Goal: Task Accomplishment & Management: Manage account settings

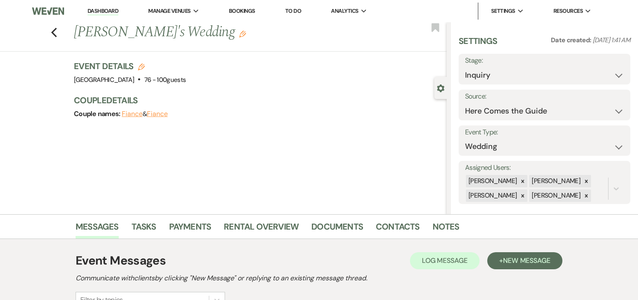
select select "4"
drag, startPoint x: 111, startPoint y: 11, endPoint x: 79, endPoint y: 16, distance: 32.4
click at [111, 11] on link "Dashboard" at bounding box center [103, 11] width 31 height 8
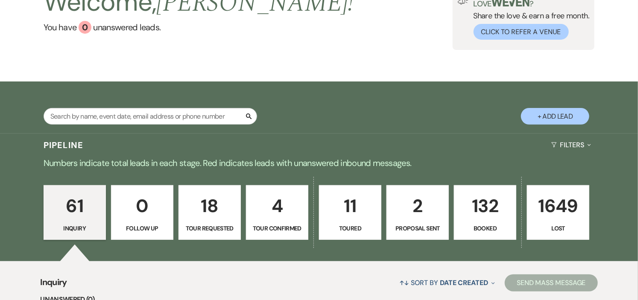
scroll to position [95, 0]
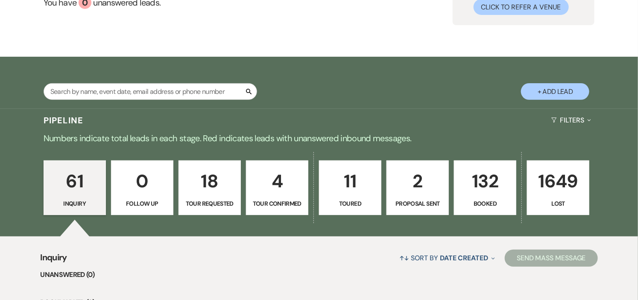
click at [284, 195] on p "4" at bounding box center [276, 181] width 51 height 29
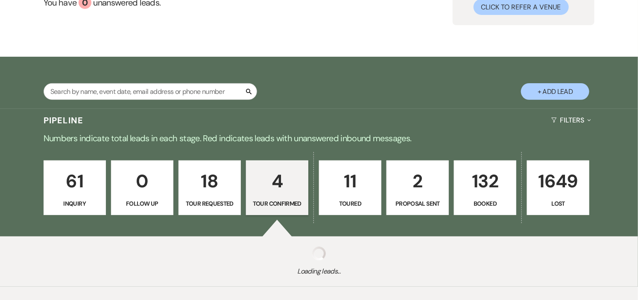
select select "4"
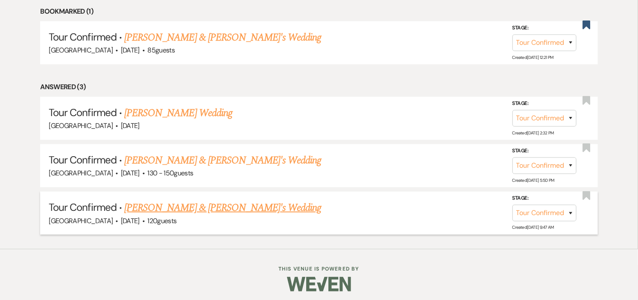
scroll to position [389, 0]
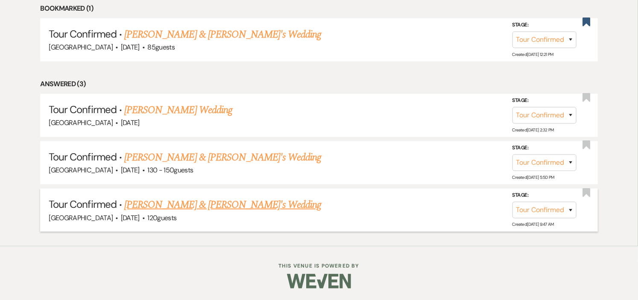
click at [222, 207] on link "[PERSON_NAME] & [PERSON_NAME]'s Wedding" at bounding box center [222, 204] width 197 height 15
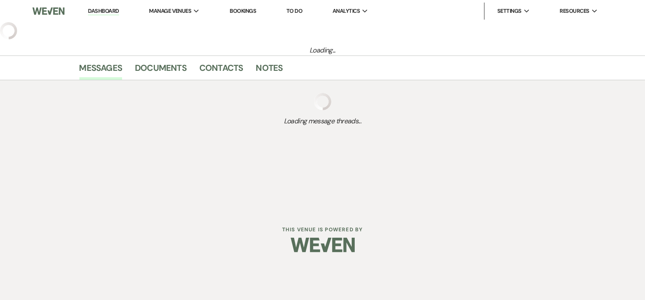
select select "4"
select select "5"
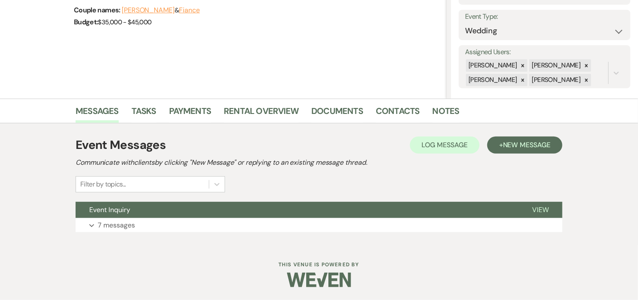
click at [222, 207] on button "Event Inquiry" at bounding box center [297, 210] width 443 height 16
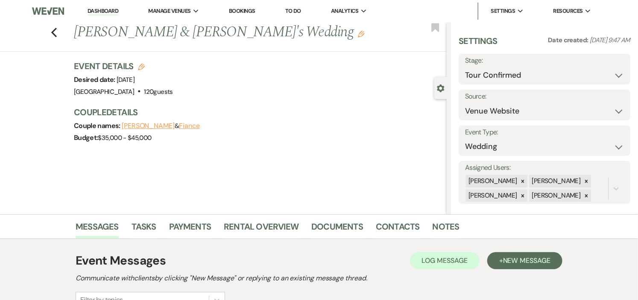
scroll to position [47, 0]
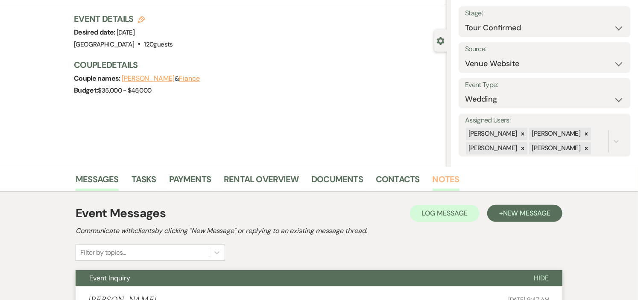
click at [433, 178] on link "Notes" at bounding box center [445, 181] width 27 height 19
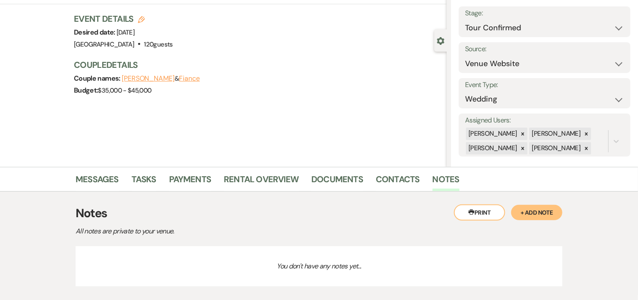
click at [536, 208] on button "+ Add Note" at bounding box center [536, 212] width 51 height 15
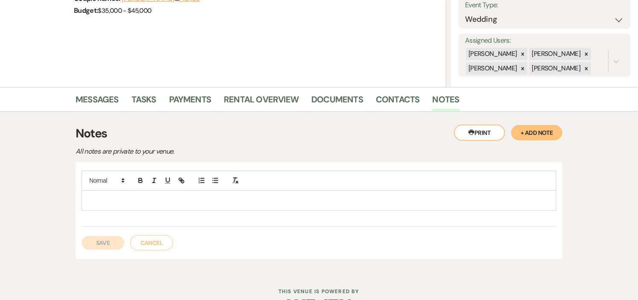
scroll to position [142, 0]
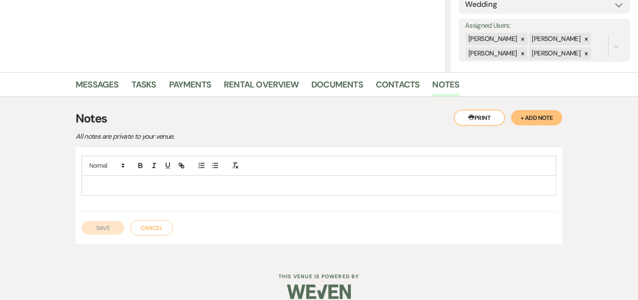
click at [167, 181] on p at bounding box center [318, 185] width 461 height 9
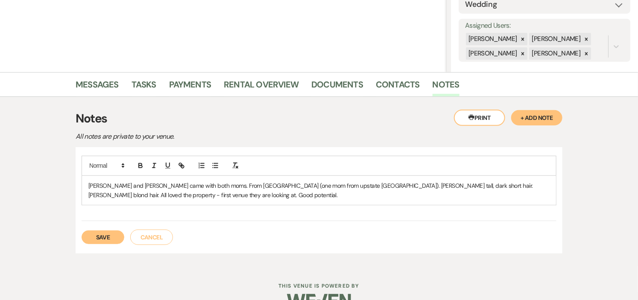
click at [104, 236] on button "Save" at bounding box center [103, 238] width 43 height 14
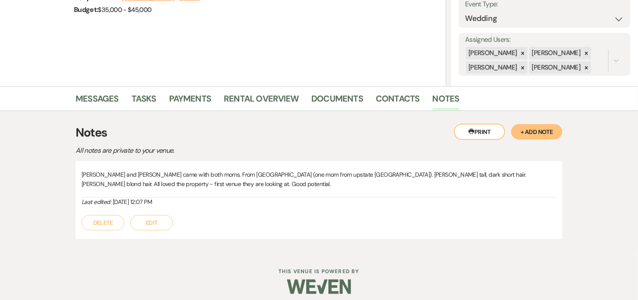
scroll to position [134, 0]
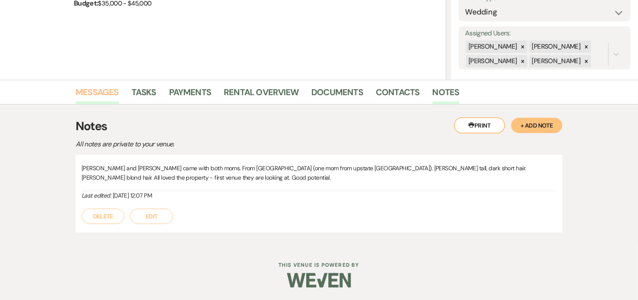
click at [84, 91] on link "Messages" at bounding box center [97, 94] width 43 height 19
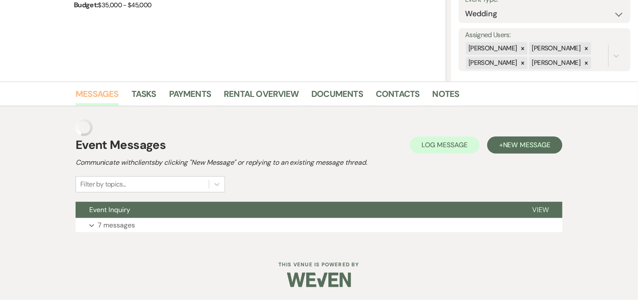
scroll to position [116, 0]
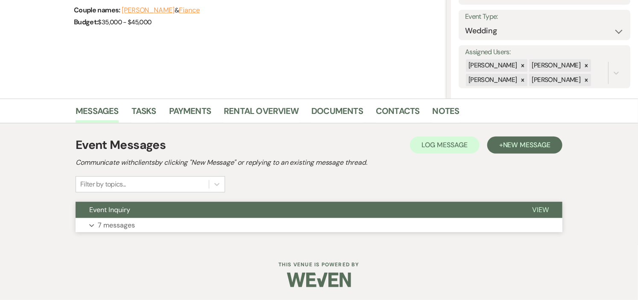
click at [272, 216] on button "Event Inquiry" at bounding box center [297, 210] width 443 height 16
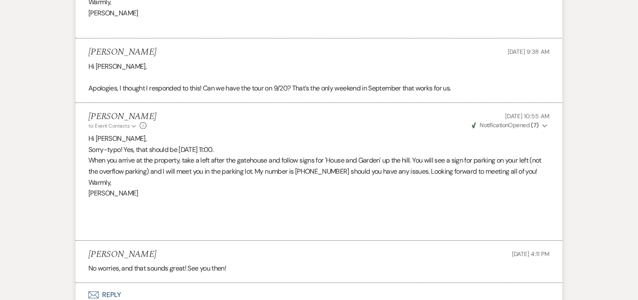
scroll to position [1247, 0]
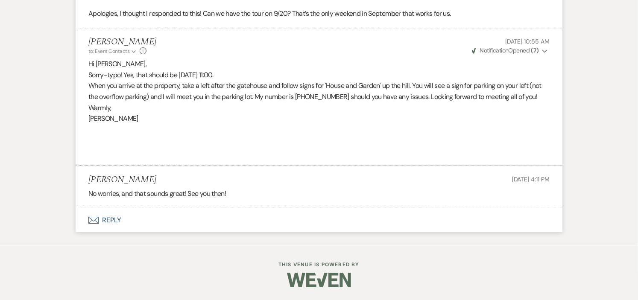
click at [105, 220] on button "Envelope Reply" at bounding box center [319, 220] width 487 height 24
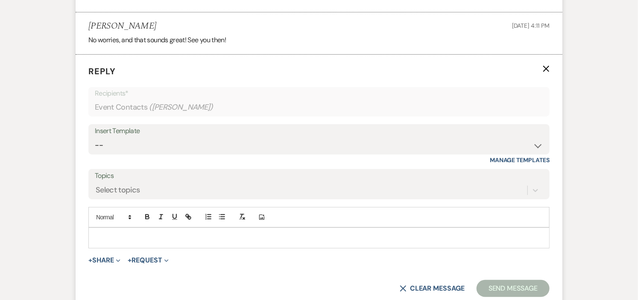
scroll to position [1410, 0]
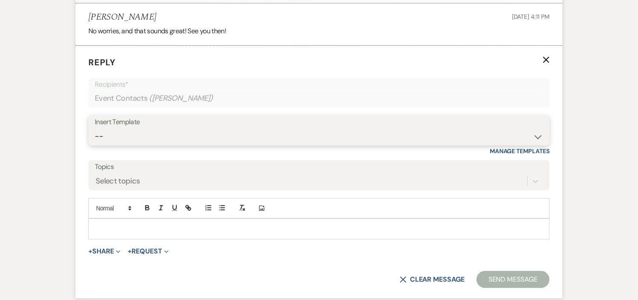
click at [496, 131] on select "-- Weven Planning Portal Introduction (Booked Events) Initial Inquiry Response …" at bounding box center [319, 136] width 448 height 17
select select "1000"
click at [95, 129] on select "-- Weven Planning Portal Introduction (Booked Events) Initial Inquiry Response …" at bounding box center [319, 136] width 448 height 17
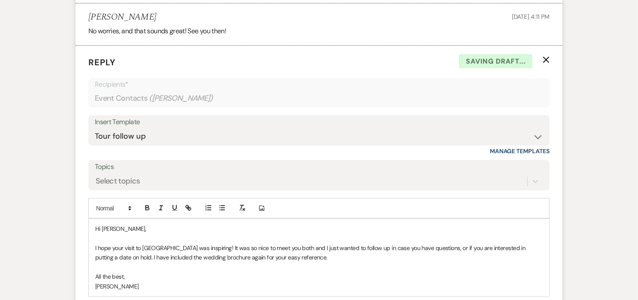
click at [203, 231] on p "Hi [PERSON_NAME]," at bounding box center [318, 228] width 447 height 9
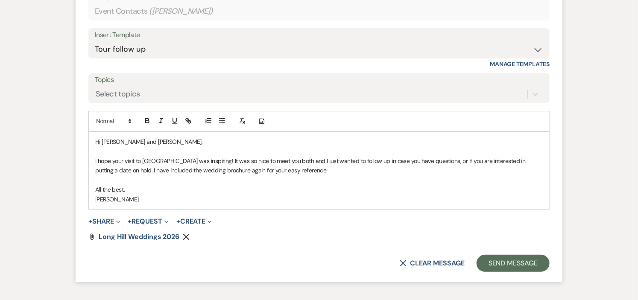
scroll to position [1504, 0]
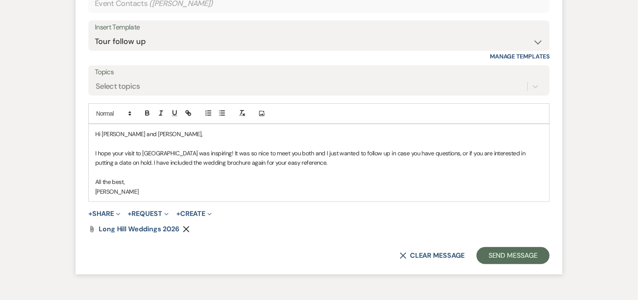
click at [292, 151] on p "I hope your visit to [GEOGRAPHIC_DATA] was inspiring! It was so nice to meet yo…" at bounding box center [318, 158] width 447 height 19
click at [454, 155] on p "I hope your visit to [GEOGRAPHIC_DATA] was inspiring! It was so nice to meet yo…" at bounding box center [318, 158] width 447 height 19
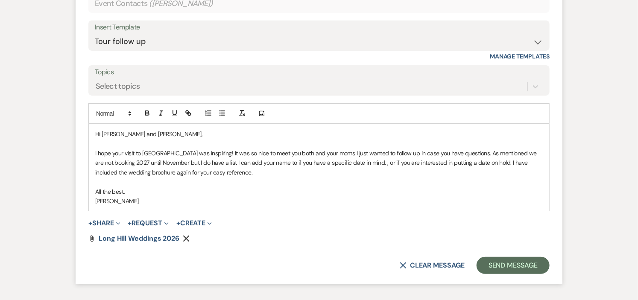
click at [292, 158] on p "I hope your visit to [GEOGRAPHIC_DATA] was inspiring! It was so nice to meet yo…" at bounding box center [318, 163] width 447 height 29
click at [293, 164] on p "I hope your visit to [GEOGRAPHIC_DATA] was inspiring! It was so nice to meet yo…" at bounding box center [318, 163] width 447 height 29
click at [412, 167] on p "I hope your visit to [GEOGRAPHIC_DATA] was inspiring! It was so nice to meet yo…" at bounding box center [318, 163] width 447 height 29
click at [187, 238] on use "button" at bounding box center [186, 239] width 6 height 6
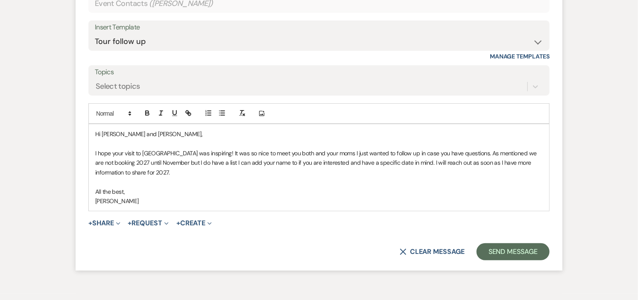
click at [280, 157] on p "I hope your visit to [GEOGRAPHIC_DATA] was inspiring! It was so nice to meet yo…" at bounding box center [318, 163] width 447 height 29
click at [459, 155] on p "I hope your visit to [GEOGRAPHIC_DATA] was inspiring! It was so nice to meet yo…" at bounding box center [318, 163] width 447 height 29
click at [342, 163] on p "As mentioned we are not booking 2027 until November but I do have a list I can …" at bounding box center [318, 167] width 447 height 19
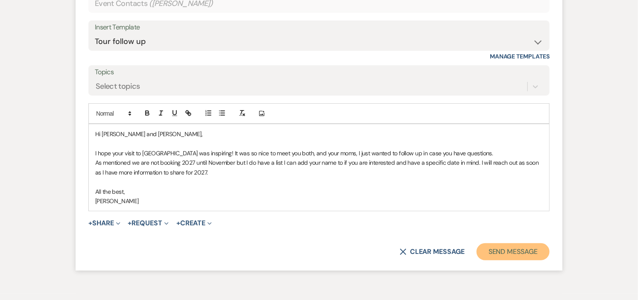
click at [500, 252] on button "Send Message" at bounding box center [512, 251] width 73 height 17
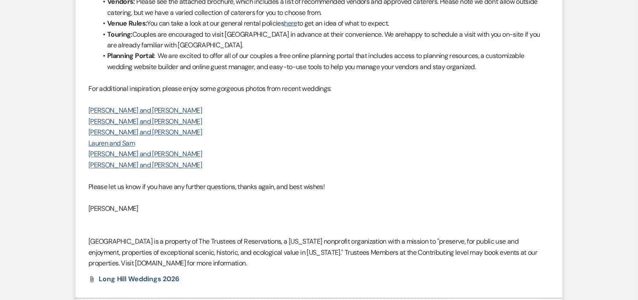
scroll to position [0, 0]
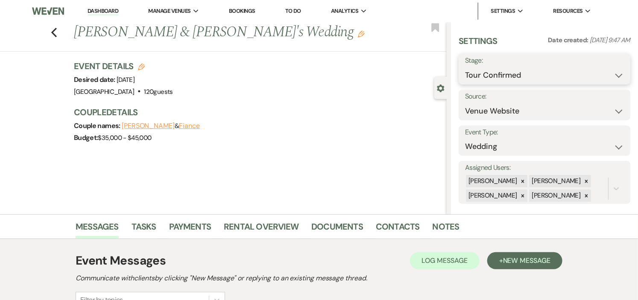
click at [611, 74] on select "Inquiry Follow Up Tour Requested Tour Confirmed Toured Proposal Sent Booked Lost" at bounding box center [544, 75] width 159 height 17
select select "5"
click at [465, 67] on select "Inquiry Follow Up Tour Requested Tour Confirmed Toured Proposal Sent Booked Lost" at bounding box center [544, 75] width 159 height 17
click at [606, 71] on button "Save" at bounding box center [612, 69] width 35 height 17
click at [97, 9] on link "Dashboard" at bounding box center [103, 11] width 31 height 8
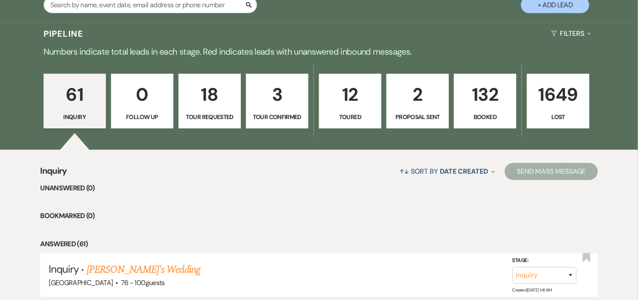
scroll to position [190, 0]
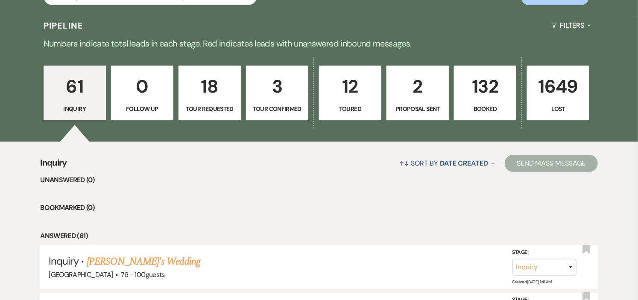
click at [280, 112] on p "Tour Confirmed" at bounding box center [276, 108] width 51 height 9
select select "4"
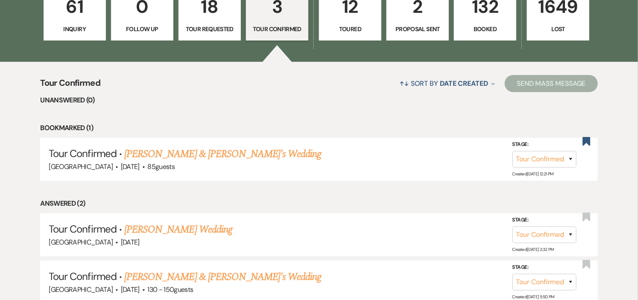
scroll to position [284, 0]
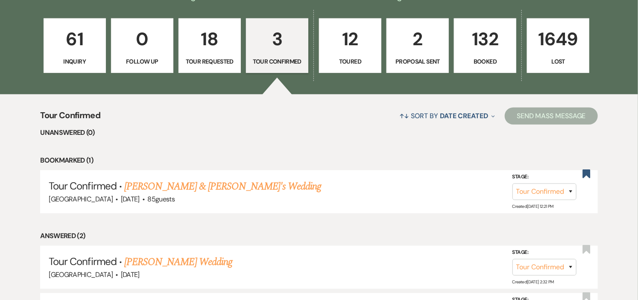
click at [365, 57] on p "Toured" at bounding box center [349, 61] width 51 height 9
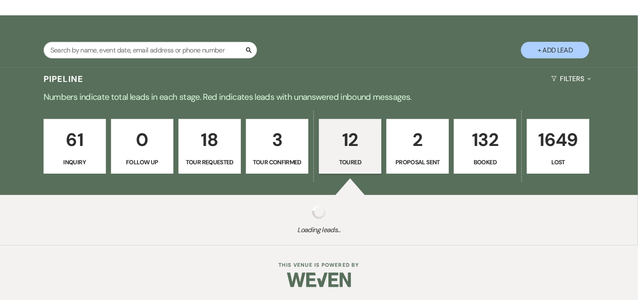
select select "5"
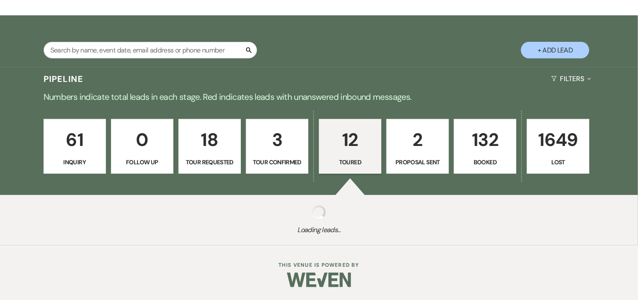
select select "5"
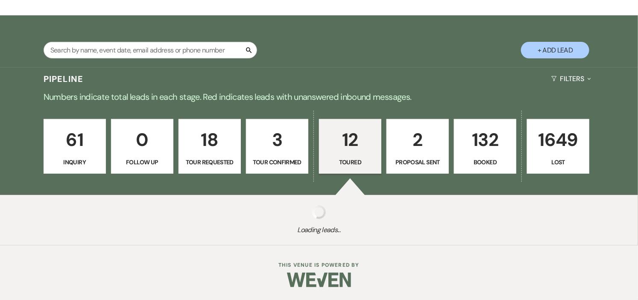
select select "5"
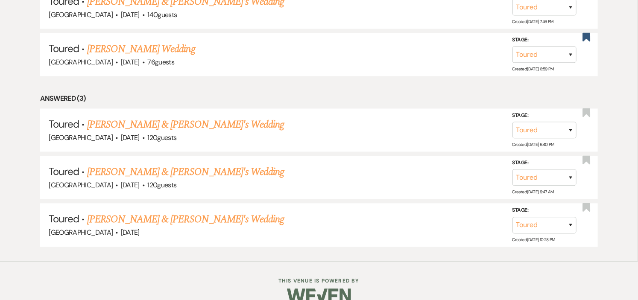
scroll to position [759, 0]
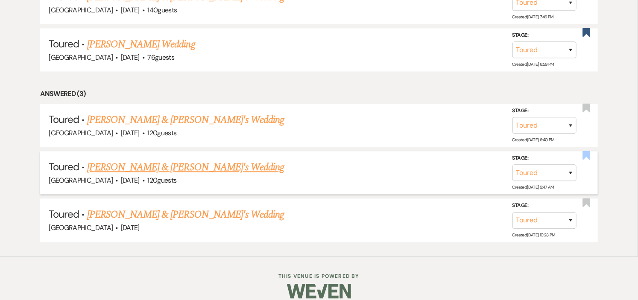
click at [585, 151] on use "button" at bounding box center [586, 155] width 8 height 9
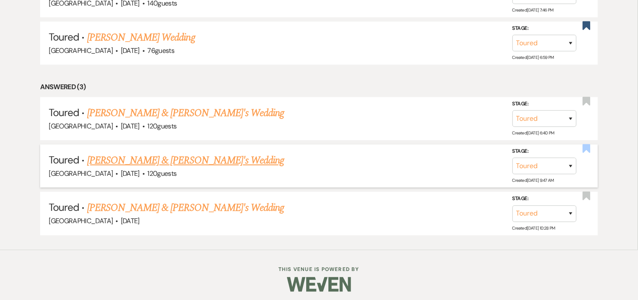
select select "5"
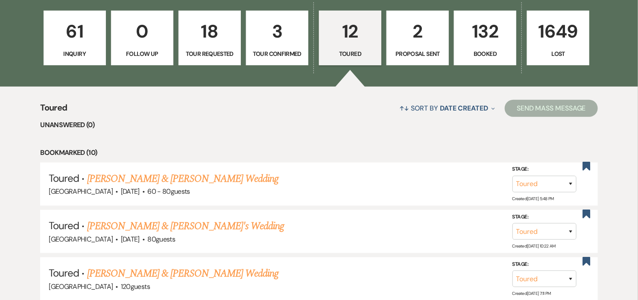
scroll to position [244, 0]
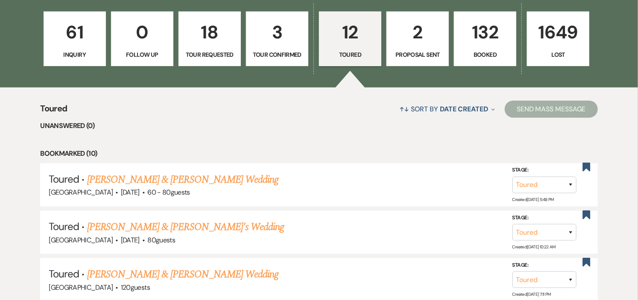
click at [275, 49] on link "3 Tour Confirmed" at bounding box center [277, 39] width 62 height 55
select select "4"
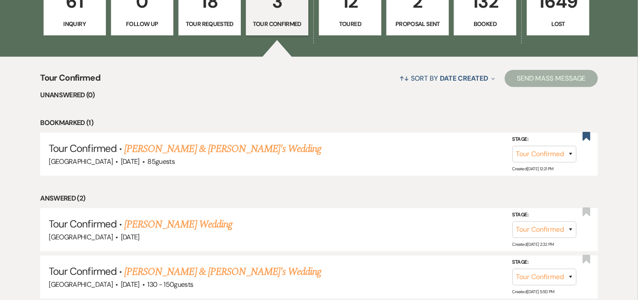
scroll to position [291, 0]
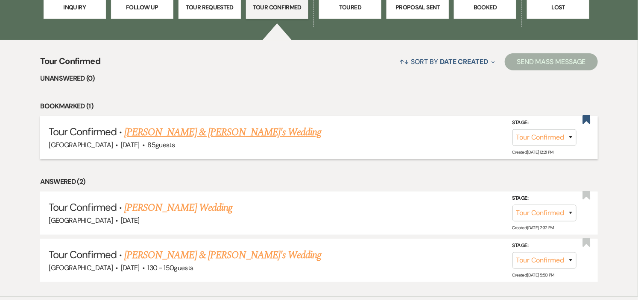
click at [211, 135] on link "[PERSON_NAME] & [PERSON_NAME]'s Wedding" at bounding box center [222, 132] width 197 height 15
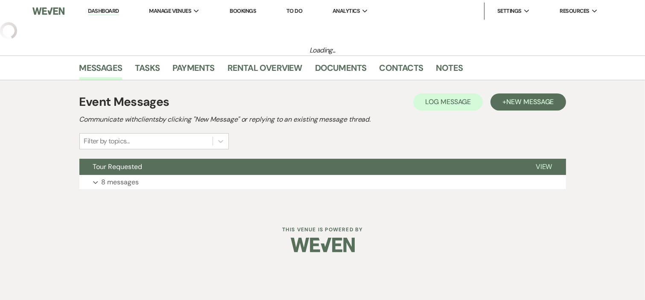
select select "4"
select select "5"
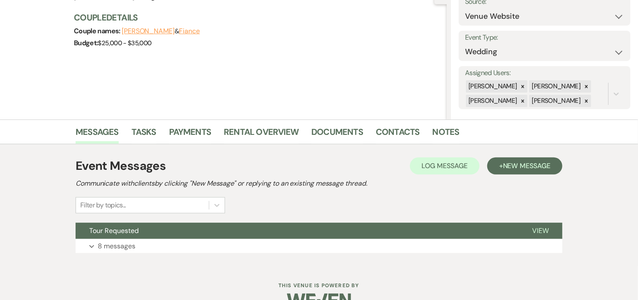
scroll to position [116, 0]
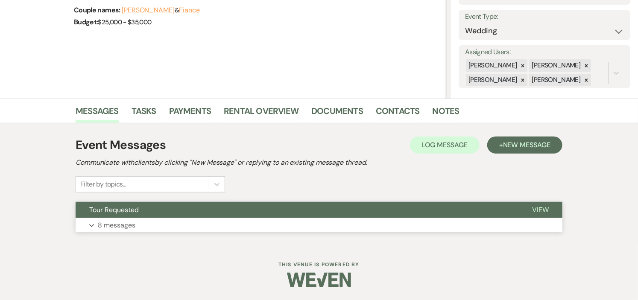
click at [205, 213] on button "Tour Requested" at bounding box center [297, 210] width 443 height 16
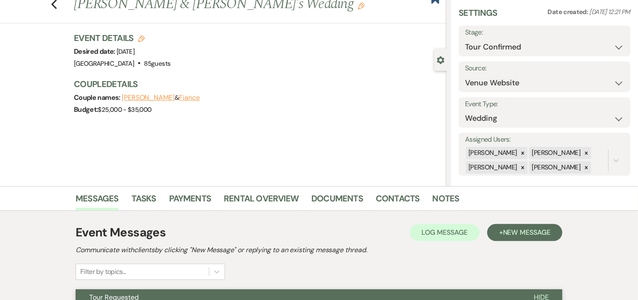
scroll to position [0, 0]
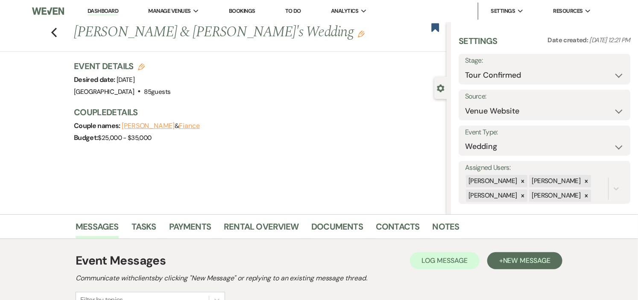
click at [94, 7] on link "Dashboard" at bounding box center [103, 11] width 31 height 8
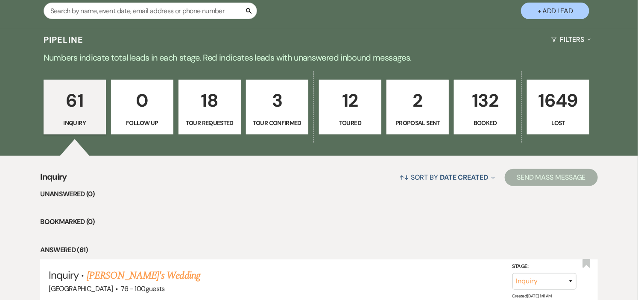
scroll to position [190, 0]
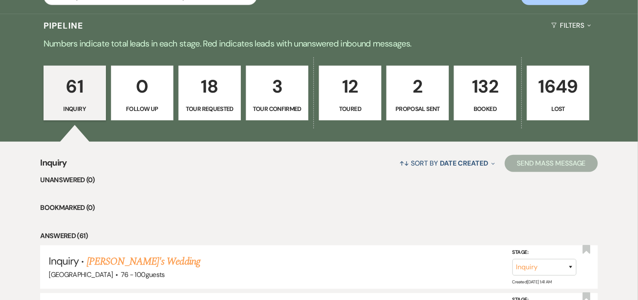
click at [208, 114] on p "Tour Requested" at bounding box center [209, 108] width 51 height 9
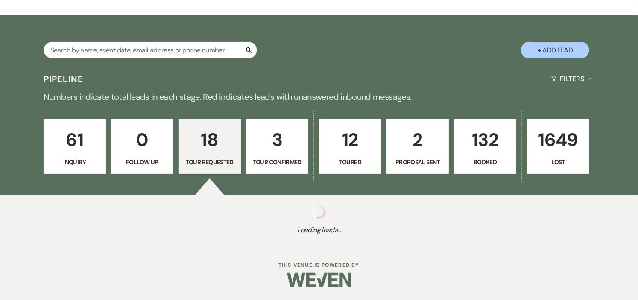
select select "2"
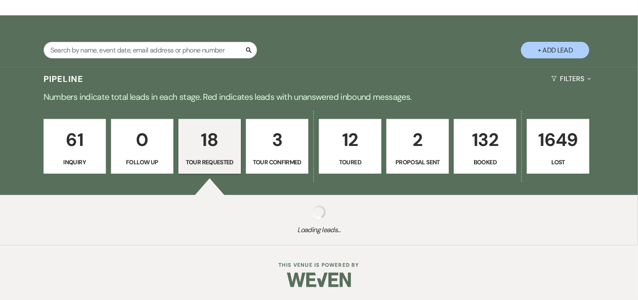
select select "2"
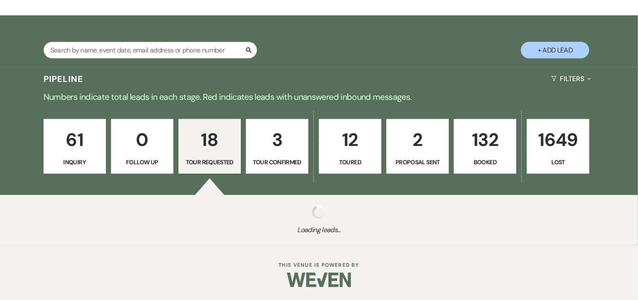
select select "2"
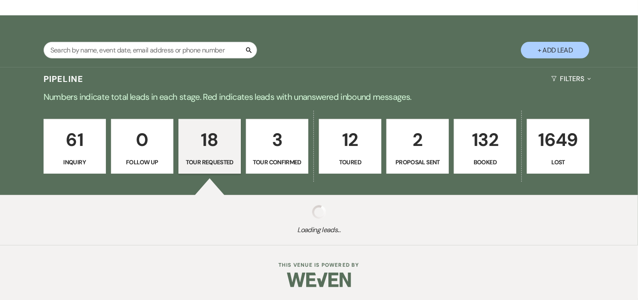
select select "2"
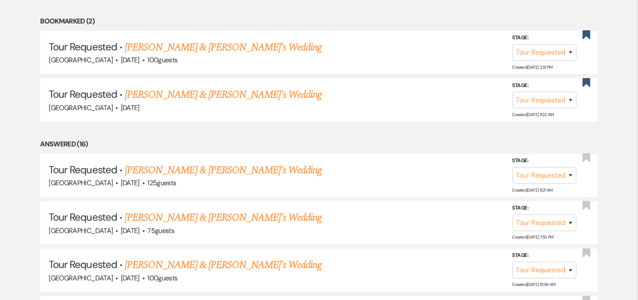
scroll to position [379, 0]
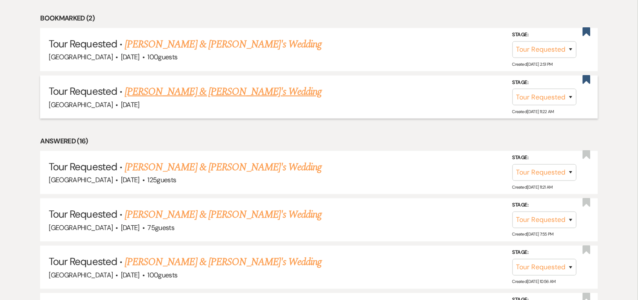
click at [199, 90] on link "[PERSON_NAME] & [PERSON_NAME]'s Wedding" at bounding box center [223, 91] width 197 height 15
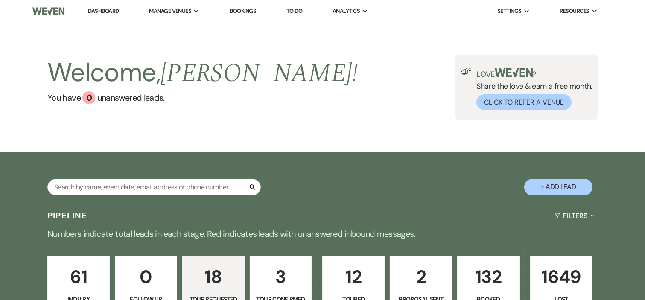
select select "2"
select select "5"
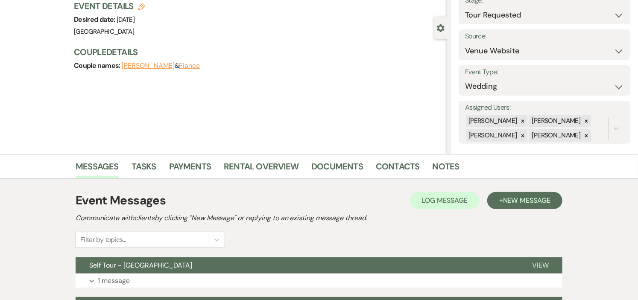
scroll to position [155, 0]
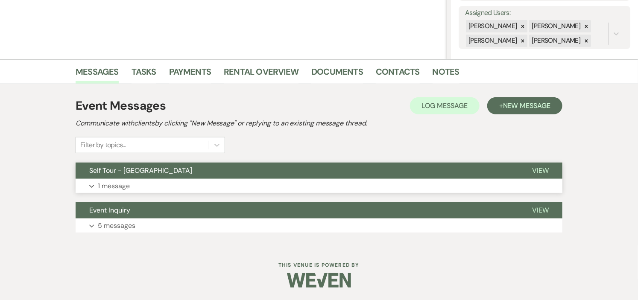
click at [194, 180] on button "Expand 1 message" at bounding box center [319, 186] width 487 height 15
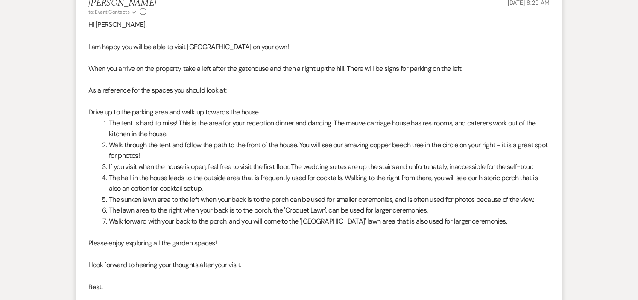
scroll to position [499, 0]
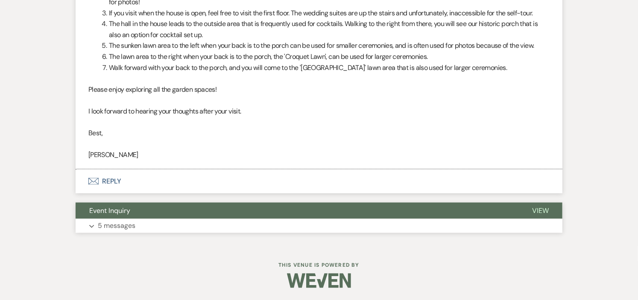
click at [197, 212] on button "Event Inquiry" at bounding box center [297, 211] width 443 height 16
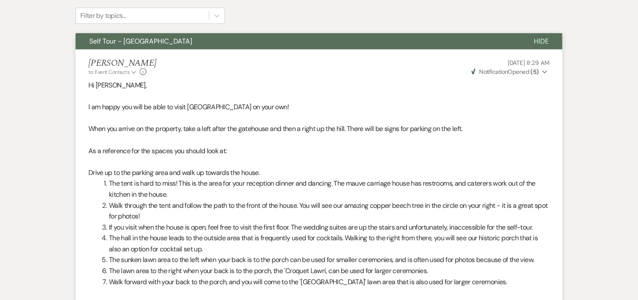
scroll to position [0, 0]
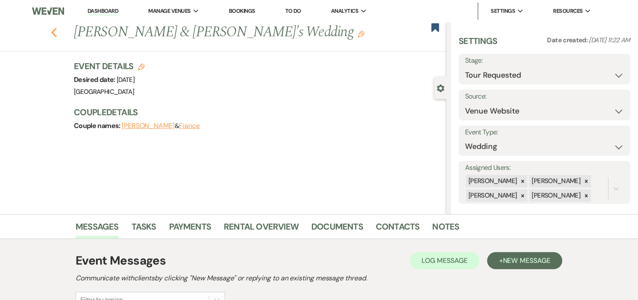
click at [54, 32] on icon "Previous" at bounding box center [54, 32] width 6 height 10
select select "2"
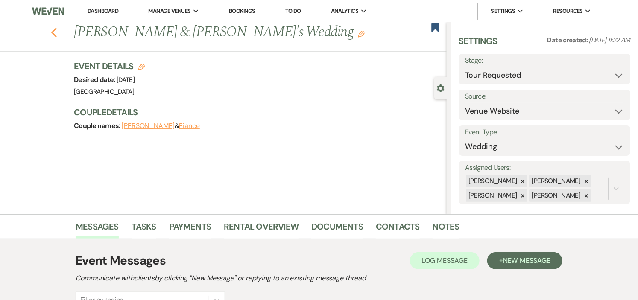
select select "2"
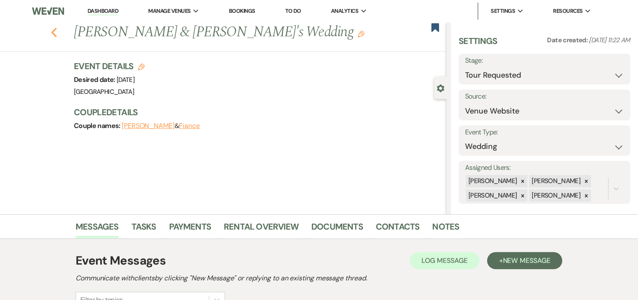
select select "2"
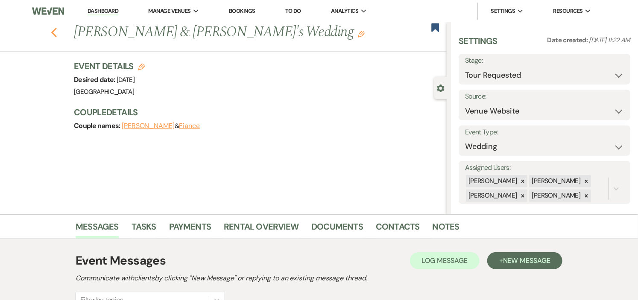
select select "2"
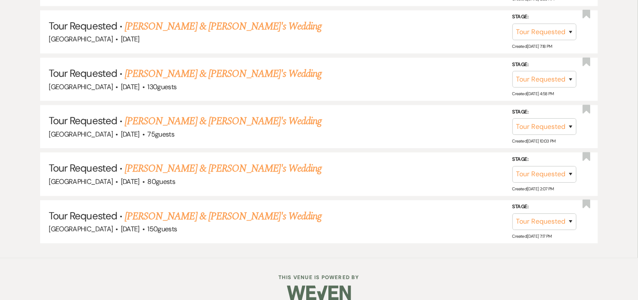
scroll to position [1048, 0]
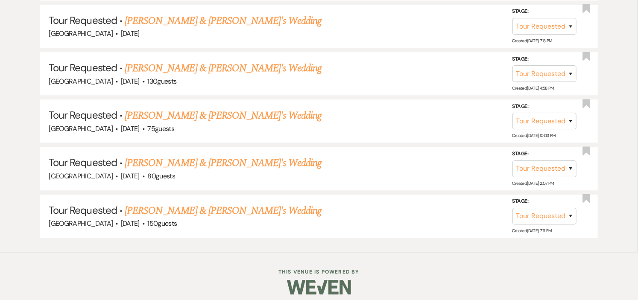
click at [249, 205] on link "[PERSON_NAME] & [PERSON_NAME]'s Wedding" at bounding box center [223, 210] width 197 height 15
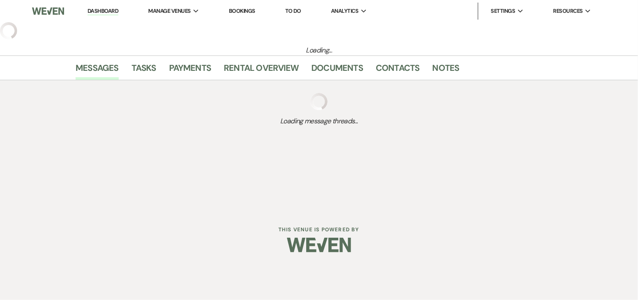
select select "2"
select select "5"
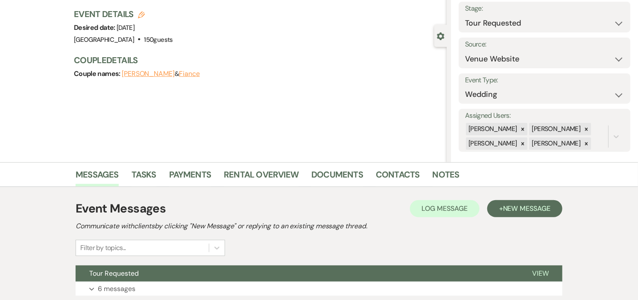
scroll to position [116, 0]
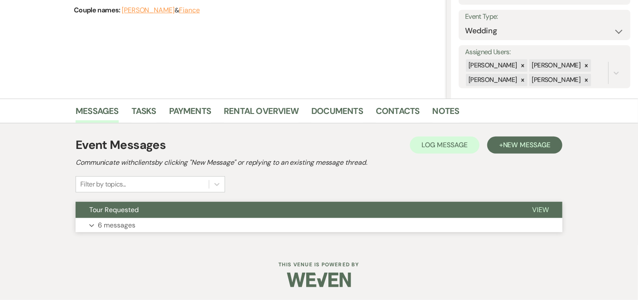
click at [246, 204] on button "Tour Requested" at bounding box center [297, 210] width 443 height 16
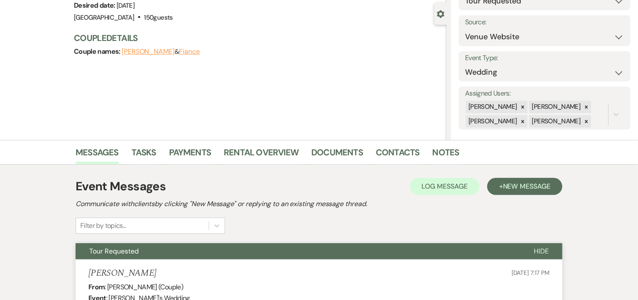
scroll to position [0, 0]
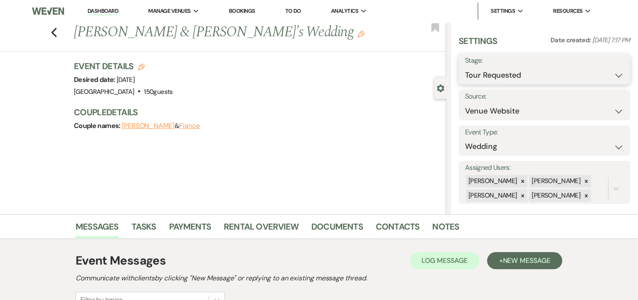
click at [612, 77] on select "Inquiry Follow Up Tour Requested Tour Confirmed Toured Proposal Sent Booked Lost" at bounding box center [544, 75] width 159 height 17
select select "8"
click at [465, 67] on select "Inquiry Follow Up Tour Requested Tour Confirmed Toured Proposal Sent Booked Lost" at bounding box center [544, 75] width 159 height 17
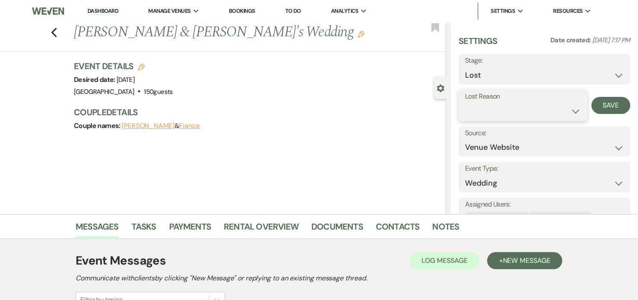
click at [567, 111] on select "Booked Elsewhere Budget Date Unavailable No Response Not a Good Match Capacity …" at bounding box center [523, 111] width 116 height 17
select select "5"
click at [465, 103] on select "Booked Elsewhere Budget Date Unavailable No Response Not a Good Match Capacity …" at bounding box center [523, 111] width 116 height 17
click at [603, 108] on button "Save" at bounding box center [610, 105] width 39 height 17
click at [56, 31] on use "button" at bounding box center [54, 32] width 6 height 9
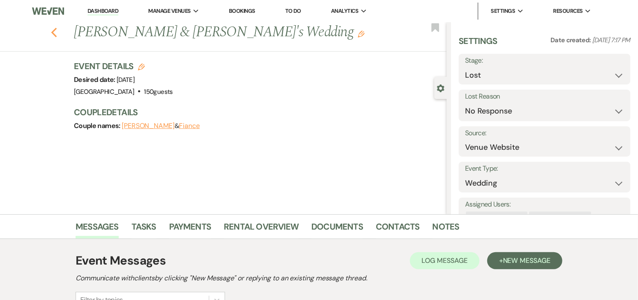
select select "2"
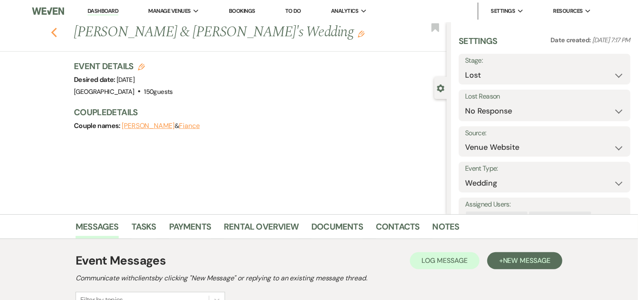
select select "2"
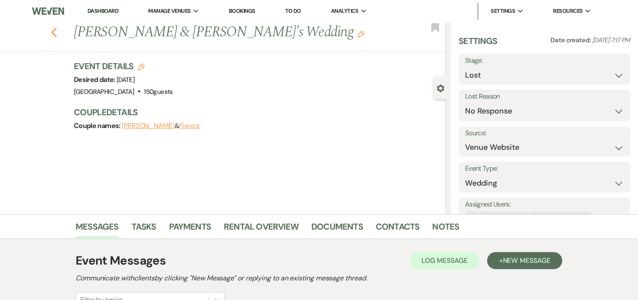
select select "2"
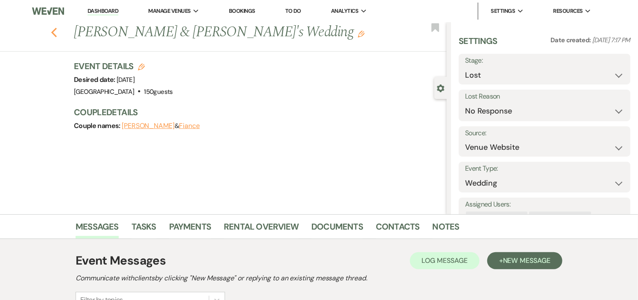
select select "2"
select select "8"
select select "5"
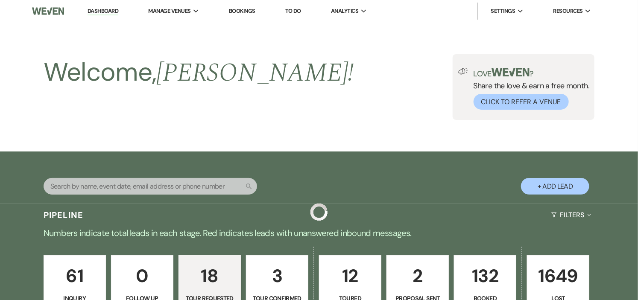
scroll to position [1001, 0]
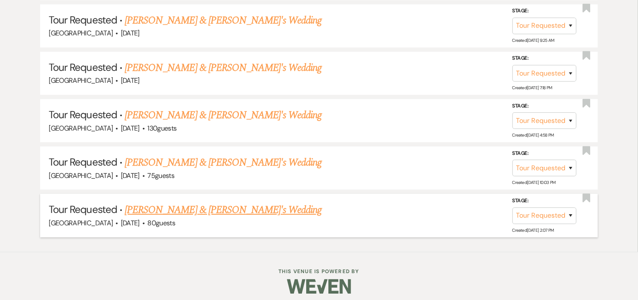
click at [203, 203] on link "[PERSON_NAME] & [PERSON_NAME]'s Wedding" at bounding box center [223, 209] width 197 height 15
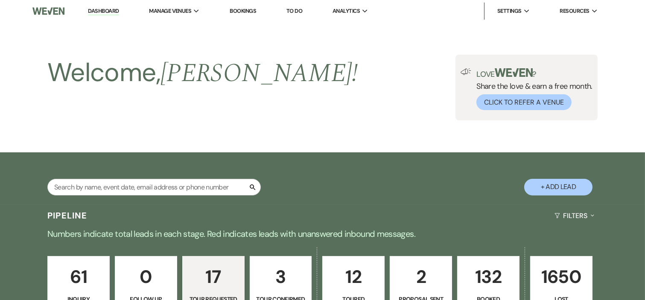
select select "2"
select select "5"
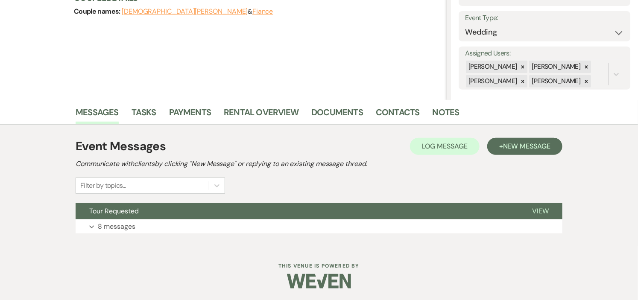
scroll to position [116, 0]
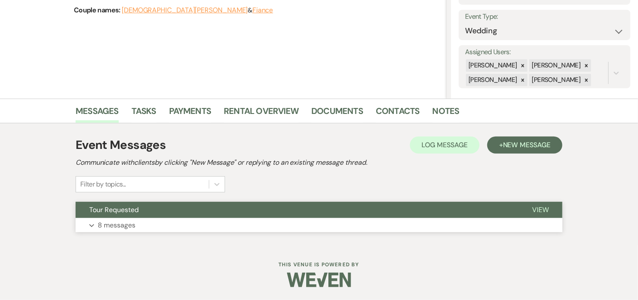
click at [389, 215] on button "Tour Requested" at bounding box center [297, 210] width 443 height 16
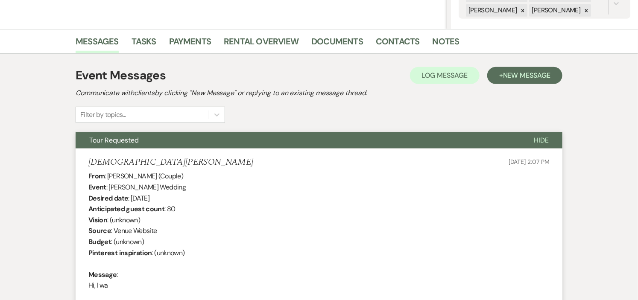
scroll to position [0, 0]
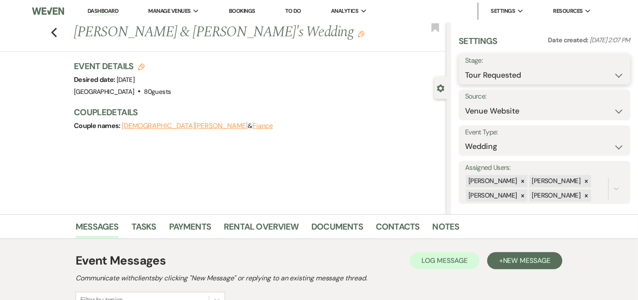
click at [610, 74] on select "Inquiry Follow Up Tour Requested Tour Confirmed Toured Proposal Sent Booked Lost" at bounding box center [544, 75] width 159 height 17
select select "8"
click at [465, 67] on select "Inquiry Follow Up Tour Requested Tour Confirmed Toured Proposal Sent Booked Lost" at bounding box center [544, 75] width 159 height 17
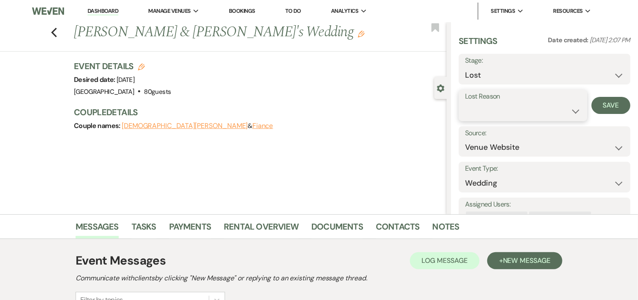
click at [540, 114] on select "Booked Elsewhere Budget Date Unavailable No Response Not a Good Match Capacity …" at bounding box center [523, 111] width 116 height 17
select select "5"
click at [465, 103] on select "Booked Elsewhere Budget Date Unavailable No Response Not a Good Match Capacity …" at bounding box center [523, 111] width 116 height 17
click at [603, 104] on button "Save" at bounding box center [610, 105] width 39 height 17
click at [56, 31] on icon "Previous" at bounding box center [54, 32] width 6 height 10
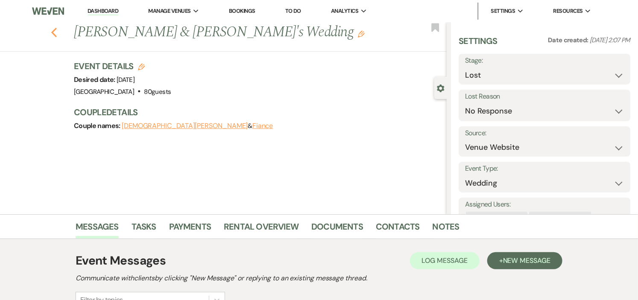
select select "2"
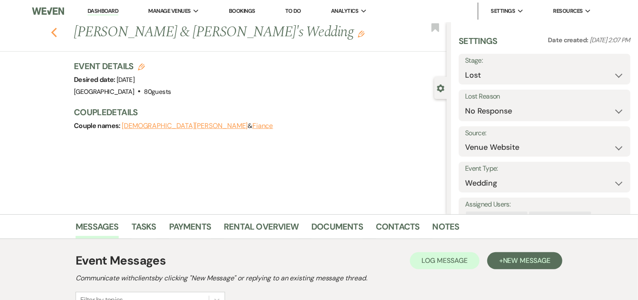
select select "2"
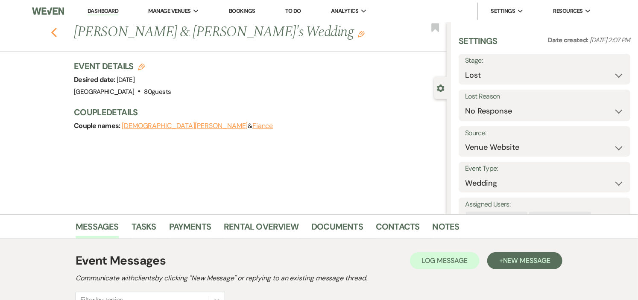
select select "2"
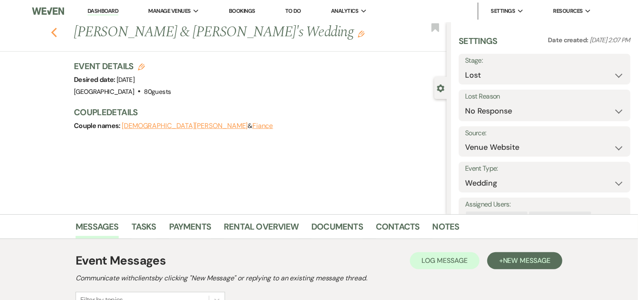
select select "2"
select select "8"
select select "5"
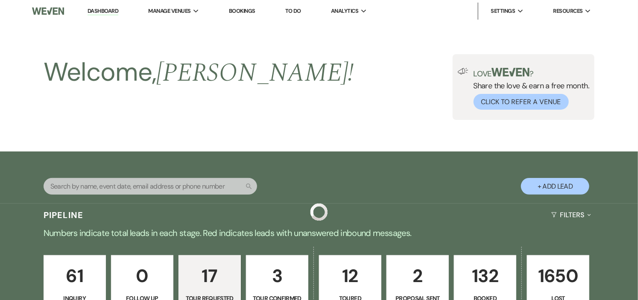
scroll to position [954, 0]
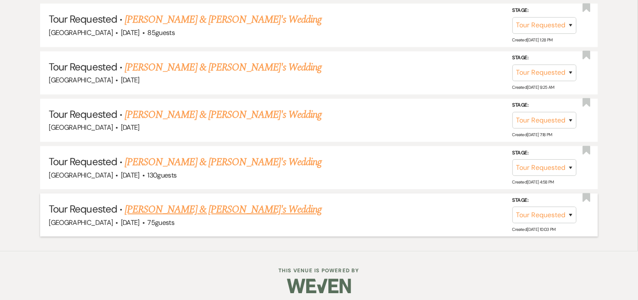
click at [203, 206] on link "[PERSON_NAME] & [PERSON_NAME]'s Wedding" at bounding box center [223, 209] width 197 height 15
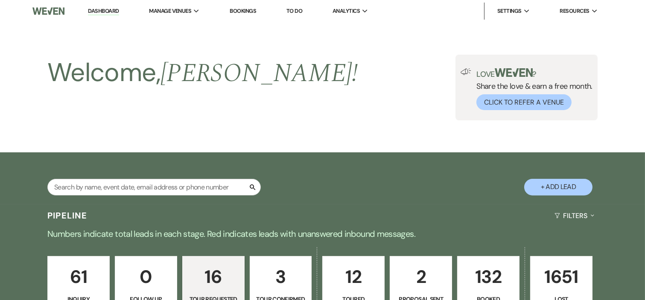
select select "2"
select select "5"
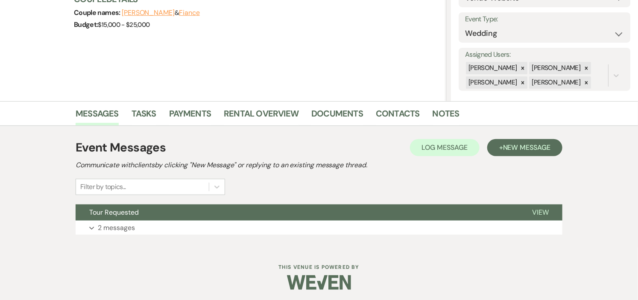
scroll to position [116, 0]
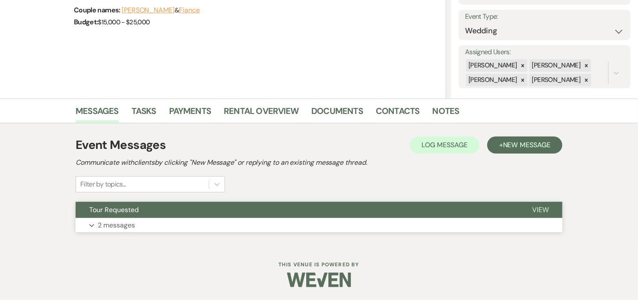
click at [295, 218] on button "Expand 2 messages" at bounding box center [319, 225] width 487 height 15
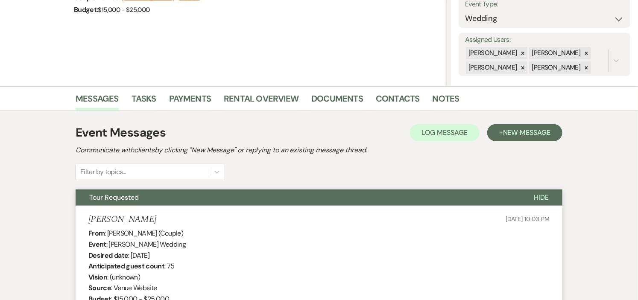
scroll to position [0, 0]
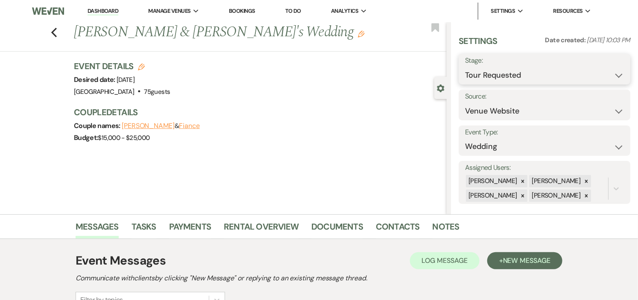
click at [609, 77] on select "Inquiry Follow Up Tour Requested Tour Confirmed Toured Proposal Sent Booked Lost" at bounding box center [544, 75] width 159 height 17
select select "8"
click at [465, 67] on select "Inquiry Follow Up Tour Requested Tour Confirmed Toured Proposal Sent Booked Lost" at bounding box center [544, 75] width 159 height 17
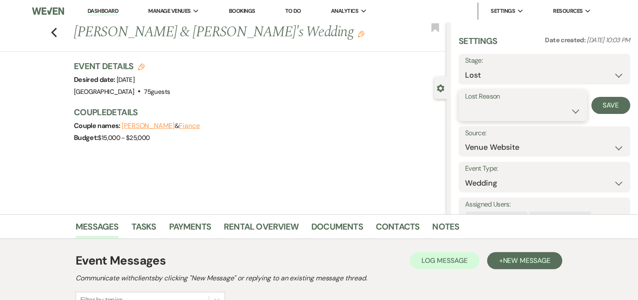
click at [548, 105] on select "Booked Elsewhere Budget Date Unavailable No Response Not a Good Match Capacity …" at bounding box center [523, 111] width 116 height 17
select select "5"
click at [465, 103] on select "Booked Elsewhere Budget Date Unavailable No Response Not a Good Match Capacity …" at bounding box center [523, 111] width 116 height 17
click at [597, 108] on button "Save" at bounding box center [610, 105] width 39 height 17
click at [57, 32] on icon "Previous" at bounding box center [54, 32] width 6 height 10
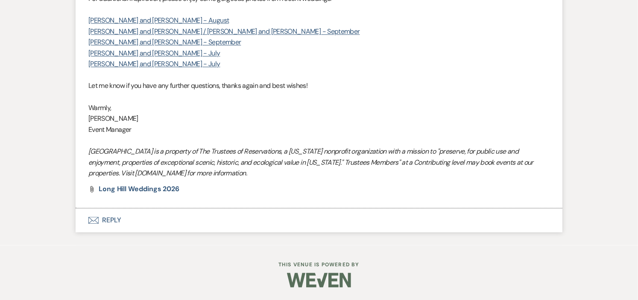
select select "2"
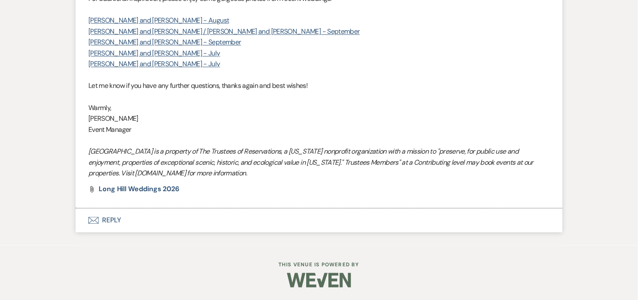
select select "2"
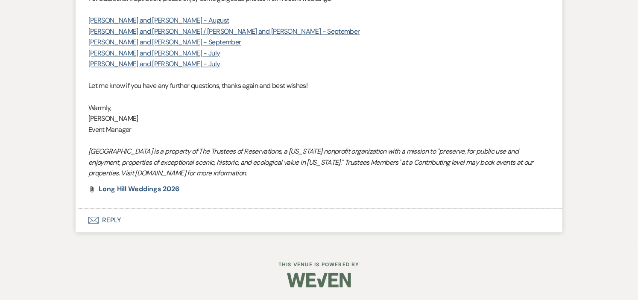
select select "2"
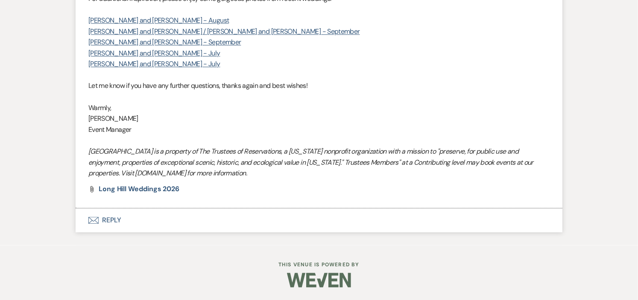
select select "8"
select select "5"
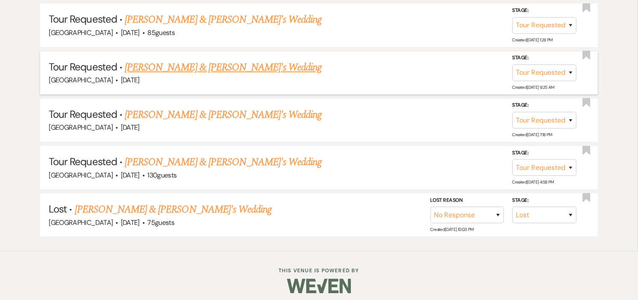
scroll to position [907, 0]
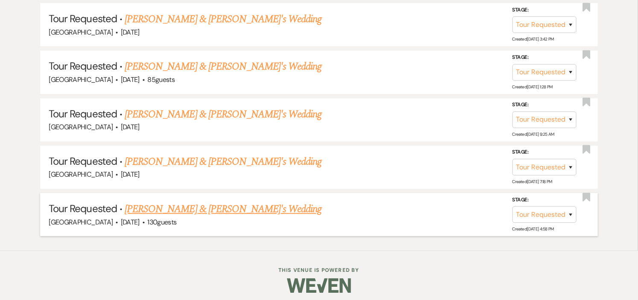
click at [175, 202] on link "[PERSON_NAME] & [PERSON_NAME]'s Wedding" at bounding box center [223, 209] width 197 height 15
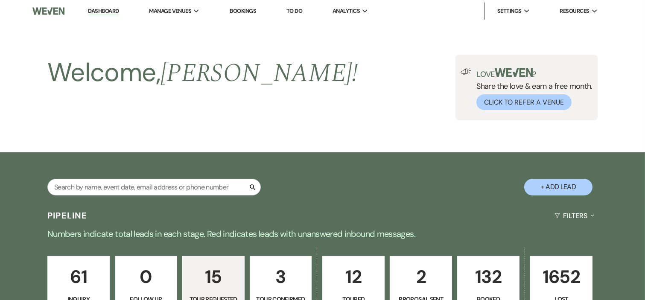
select select "2"
select select "5"
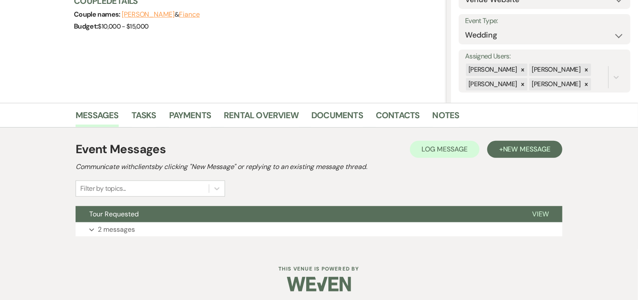
scroll to position [116, 0]
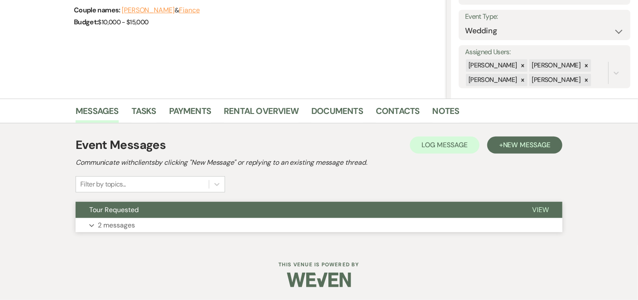
click at [177, 213] on button "Tour Requested" at bounding box center [297, 210] width 443 height 16
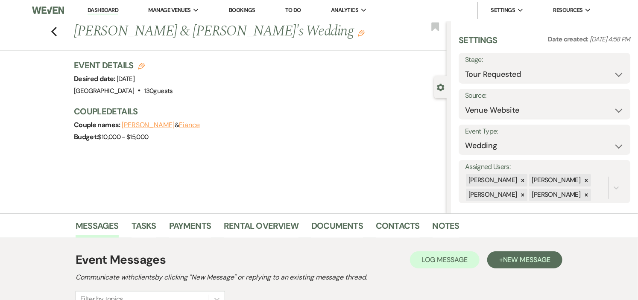
scroll to position [0, 0]
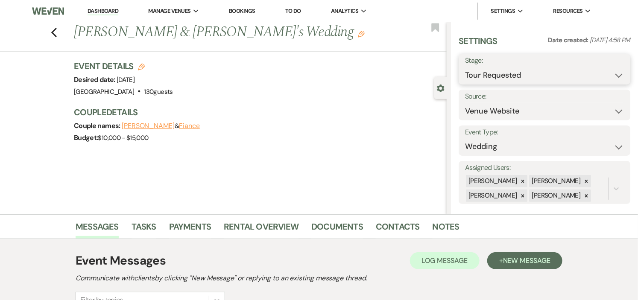
click at [608, 77] on select "Inquiry Follow Up Tour Requested Tour Confirmed Toured Proposal Sent Booked Lost" at bounding box center [544, 75] width 159 height 17
select select "8"
click at [465, 67] on select "Inquiry Follow Up Tour Requested Tour Confirmed Toured Proposal Sent Booked Lost" at bounding box center [544, 75] width 159 height 17
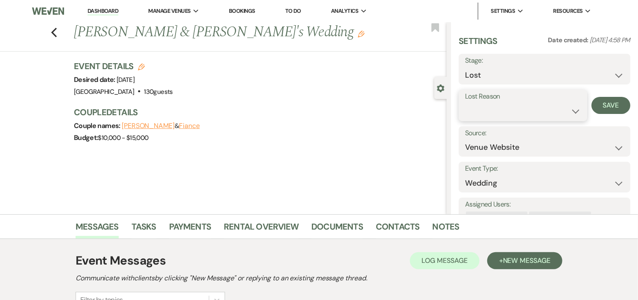
click at [538, 111] on select "Booked Elsewhere Budget Date Unavailable No Response Not a Good Match Capacity …" at bounding box center [523, 111] width 116 height 17
select select "5"
click at [465, 103] on select "Booked Elsewhere Budget Date Unavailable No Response Not a Good Match Capacity …" at bounding box center [523, 111] width 116 height 17
click at [568, 108] on select "Booked Elsewhere Budget Date Unavailable No Response Not a Good Match Capacity …" at bounding box center [523, 111] width 116 height 17
click at [465, 103] on select "Booked Elsewhere Budget Date Unavailable No Response Not a Good Match Capacity …" at bounding box center [523, 111] width 116 height 17
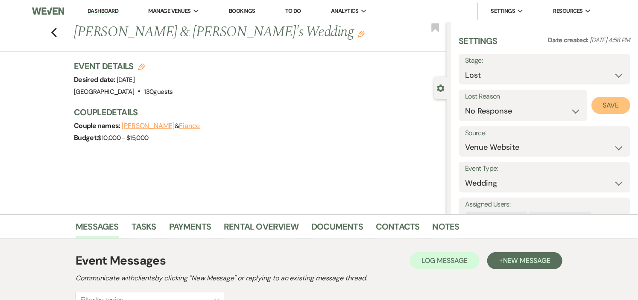
click at [596, 104] on button "Save" at bounding box center [610, 105] width 39 height 17
click at [57, 33] on icon "Previous" at bounding box center [54, 32] width 6 height 10
select select "2"
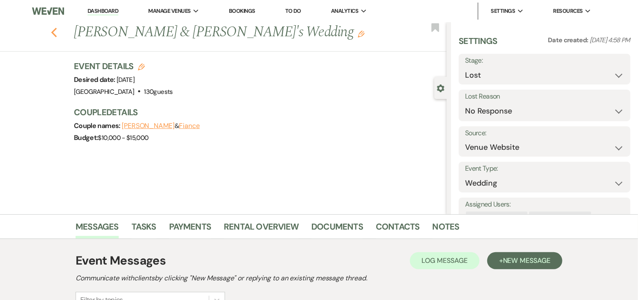
select select "2"
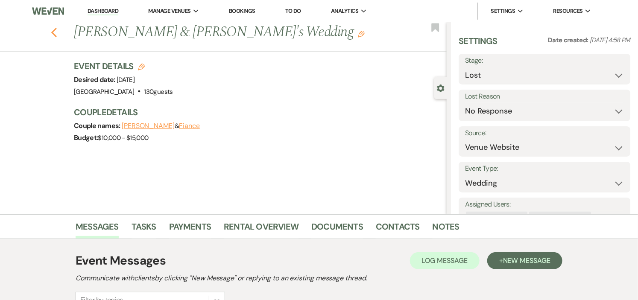
select select "2"
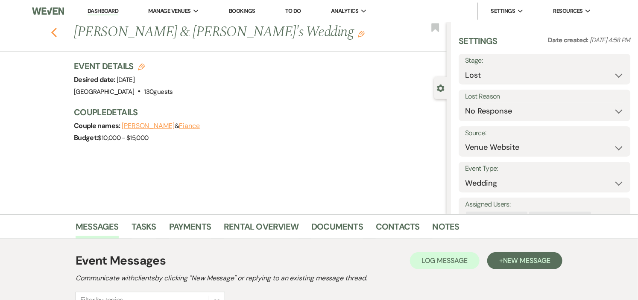
select select "2"
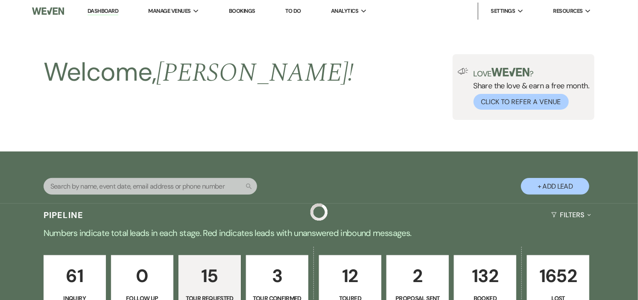
scroll to position [859, 0]
